Goal: Find contact information: Find contact information

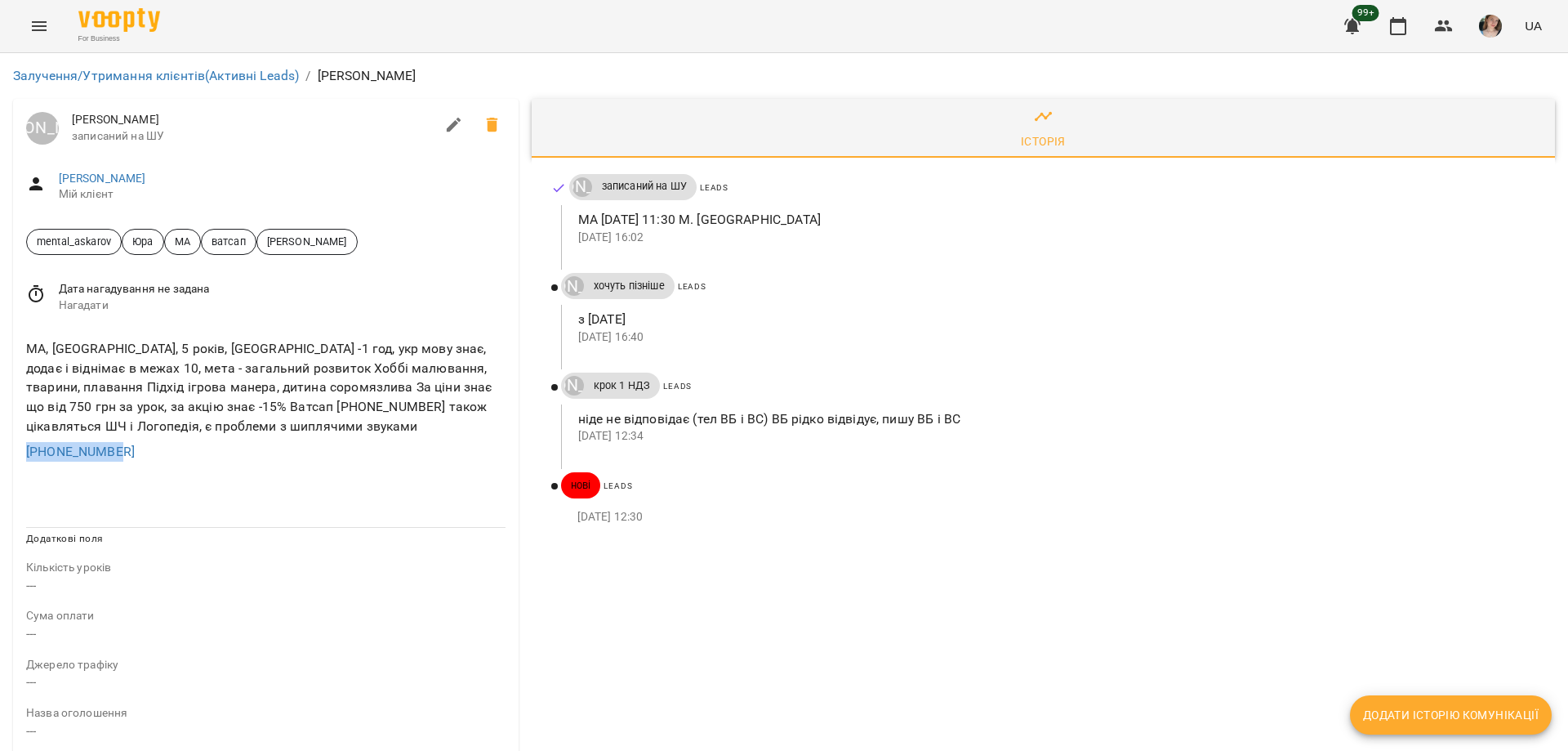
drag, startPoint x: 129, startPoint y: 450, endPoint x: 0, endPoint y: 439, distance: 129.5
click at [0, 439] on div "Залучення/Утримання клієнтів (Активні Leads) / Lana Юрій Тимочко Lana записаний…" at bounding box center [784, 685] width 1568 height 1265
copy link "+33768512271"
